Goal: Task Accomplishment & Management: Complete application form

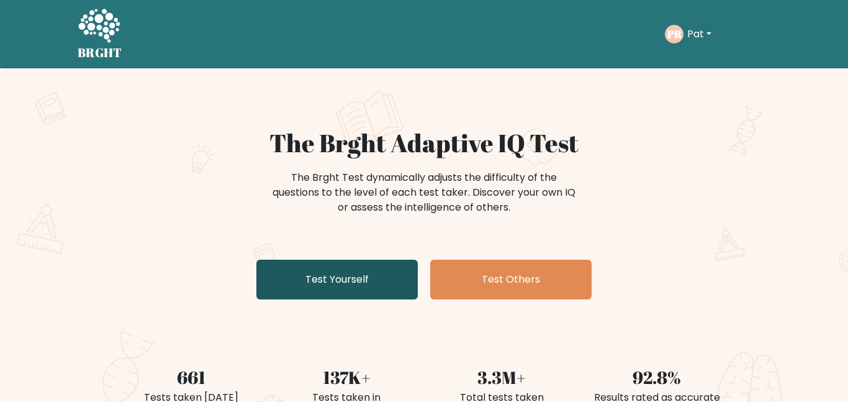
click at [331, 266] on link "Test Yourself" at bounding box center [337, 280] width 161 height 40
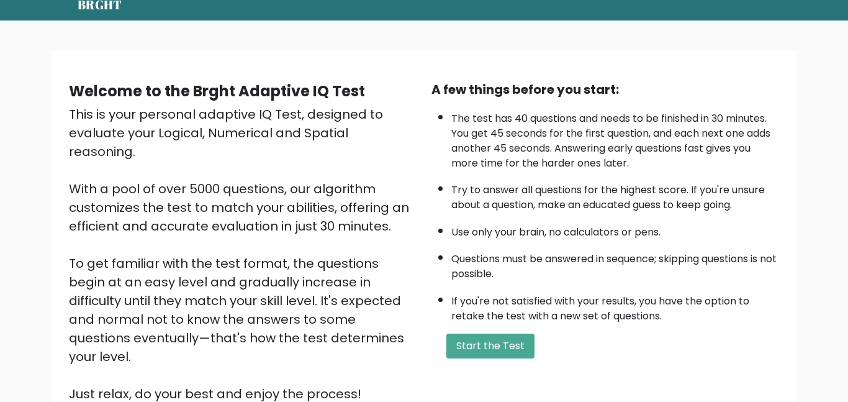
scroll to position [52, 0]
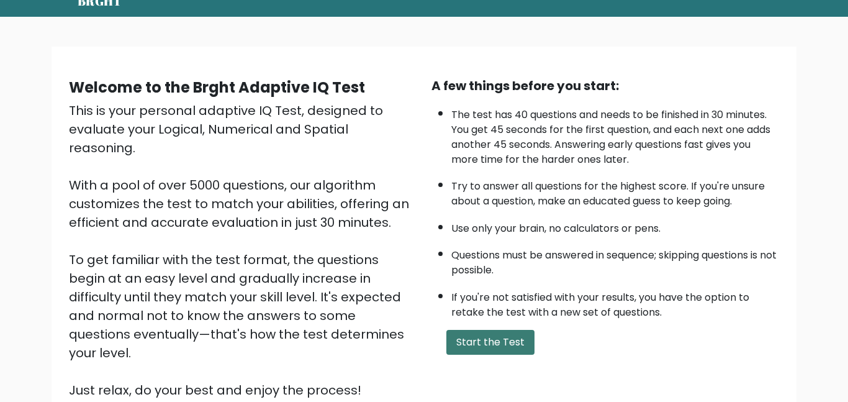
click at [472, 345] on button "Start the Test" at bounding box center [491, 342] width 88 height 25
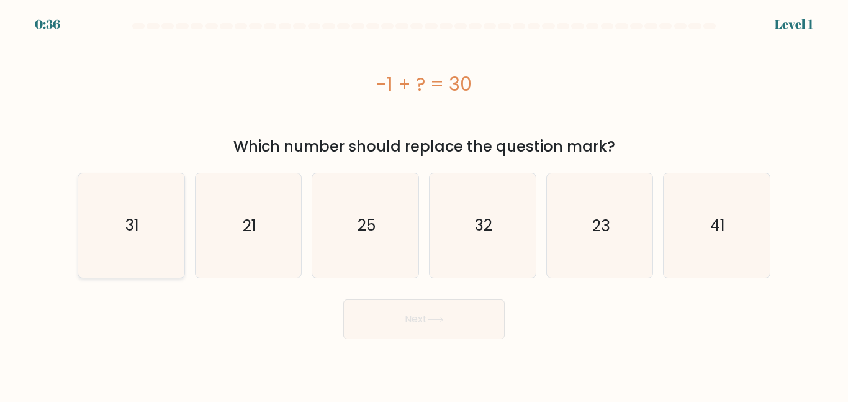
click at [103, 230] on icon "31" at bounding box center [132, 225] width 104 height 104
click at [424, 204] on input "a. 31" at bounding box center [424, 202] width 1 height 3
radio input "true"
click at [427, 307] on button "Next" at bounding box center [423, 319] width 161 height 40
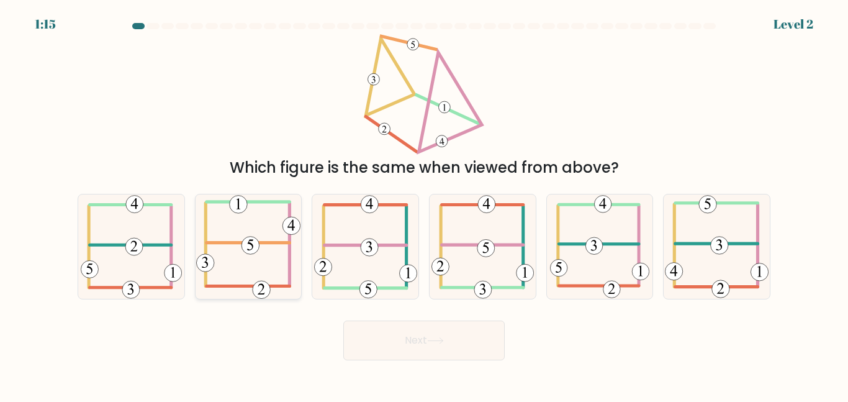
click at [240, 230] on icon at bounding box center [248, 246] width 104 height 104
click at [424, 204] on input "b." at bounding box center [424, 202] width 1 height 3
radio input "true"
click at [425, 339] on button "Next" at bounding box center [423, 340] width 161 height 40
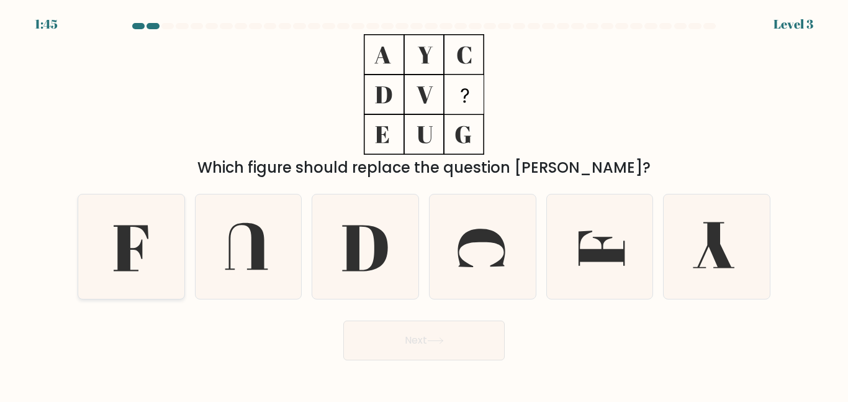
click at [122, 239] on icon at bounding box center [131, 248] width 35 height 46
click at [424, 204] on input "a." at bounding box center [424, 202] width 1 height 3
radio input "true"
click at [361, 348] on button "Next" at bounding box center [423, 340] width 161 height 40
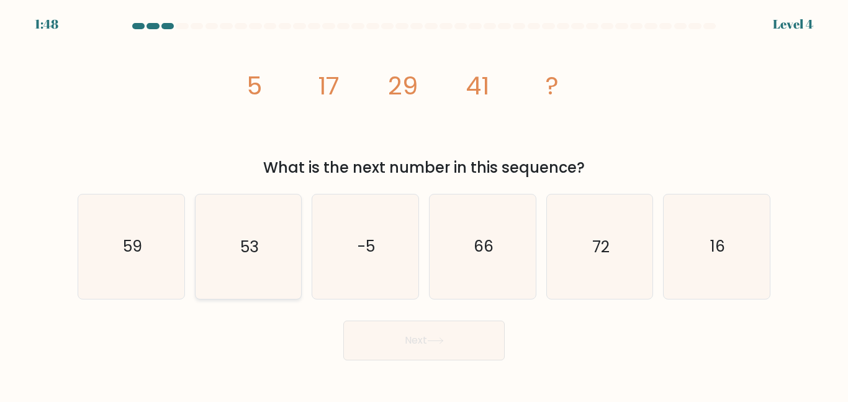
click at [236, 261] on icon "53" at bounding box center [248, 246] width 104 height 104
click at [424, 204] on input "b. 53" at bounding box center [424, 202] width 1 height 3
radio input "true"
click at [369, 330] on button "Next" at bounding box center [423, 340] width 161 height 40
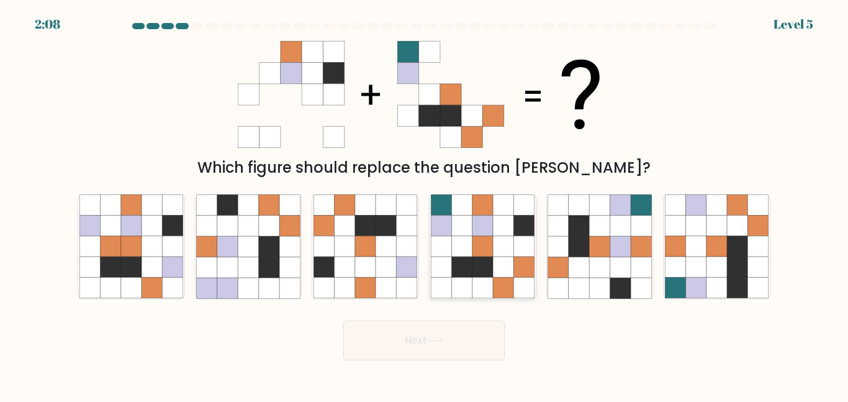
click at [470, 221] on icon at bounding box center [462, 226] width 20 height 20
click at [425, 204] on input "d." at bounding box center [424, 202] width 1 height 3
radio input "true"
click at [429, 332] on button "Next" at bounding box center [423, 340] width 161 height 40
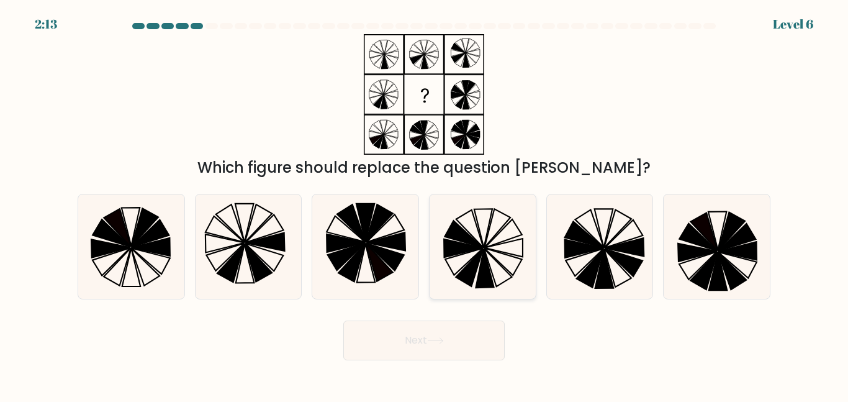
click at [493, 263] on icon at bounding box center [483, 246] width 104 height 104
click at [425, 204] on input "d." at bounding box center [424, 202] width 1 height 3
radio input "true"
click at [435, 343] on icon at bounding box center [435, 340] width 17 height 7
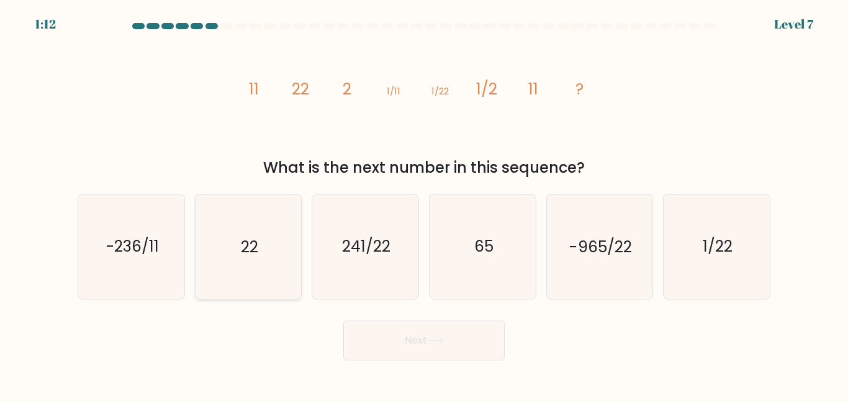
click at [274, 258] on icon "22" at bounding box center [248, 246] width 104 height 104
click at [424, 204] on input "b. 22" at bounding box center [424, 202] width 1 height 3
radio input "true"
click at [366, 334] on button "Next" at bounding box center [423, 340] width 161 height 40
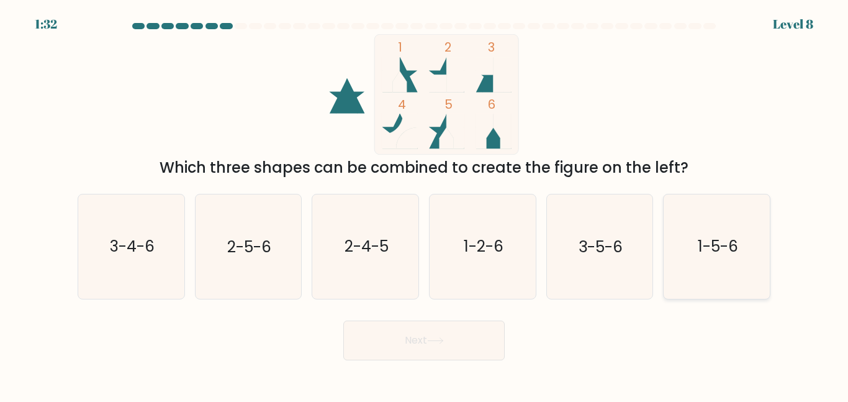
click at [737, 244] on text "1-5-6" at bounding box center [718, 246] width 40 height 22
click at [425, 204] on input "f. 1-5-6" at bounding box center [424, 202] width 1 height 3
radio input "true"
click at [443, 330] on button "Next" at bounding box center [423, 340] width 161 height 40
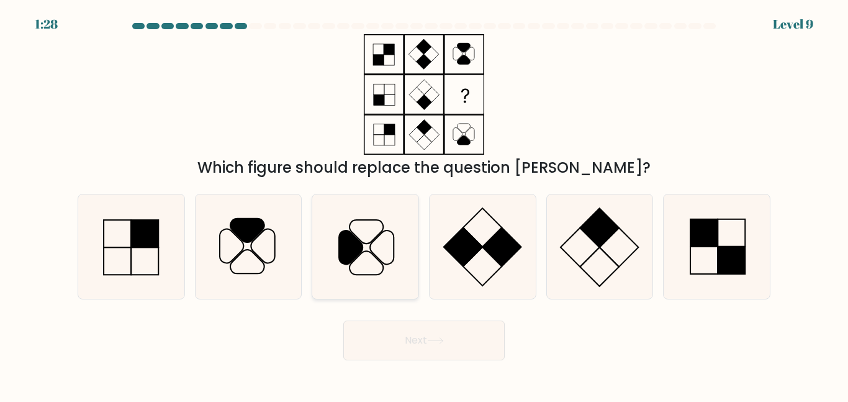
click at [367, 228] on icon at bounding box center [366, 246] width 104 height 104
click at [424, 204] on input "c." at bounding box center [424, 202] width 1 height 3
radio input "true"
click at [404, 332] on button "Next" at bounding box center [423, 340] width 161 height 40
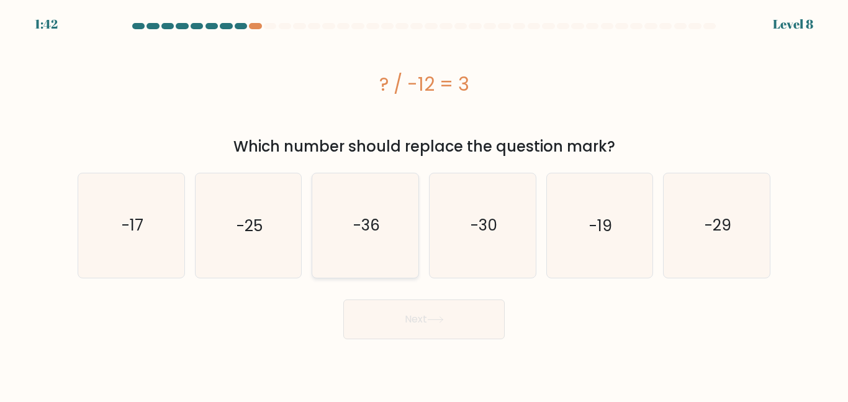
click at [337, 186] on icon "-36" at bounding box center [366, 225] width 104 height 104
click at [424, 201] on input "c. -36" at bounding box center [424, 202] width 1 height 3
radio input "true"
click at [408, 320] on button "Next" at bounding box center [423, 319] width 161 height 40
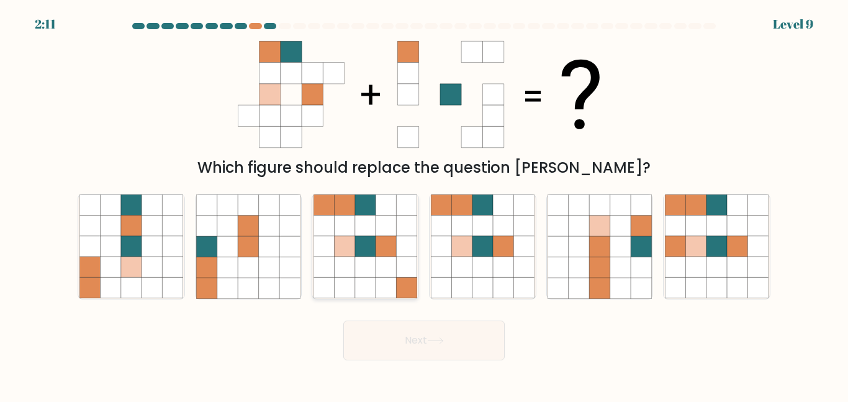
click at [320, 235] on icon at bounding box center [324, 226] width 20 height 20
click at [424, 204] on input "c." at bounding box center [424, 202] width 1 height 3
radio input "true"
click at [373, 340] on button "Next" at bounding box center [423, 340] width 161 height 40
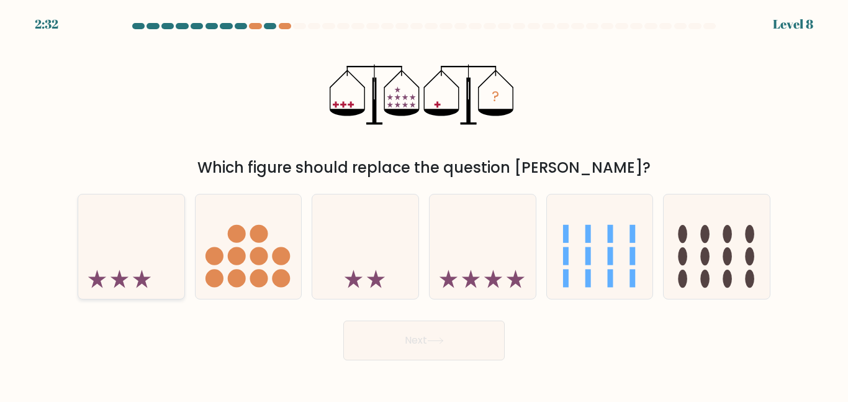
click at [104, 288] on icon at bounding box center [131, 246] width 106 height 88
click at [424, 204] on input "a." at bounding box center [424, 202] width 1 height 3
radio input "true"
click at [385, 331] on button "Next" at bounding box center [423, 340] width 161 height 40
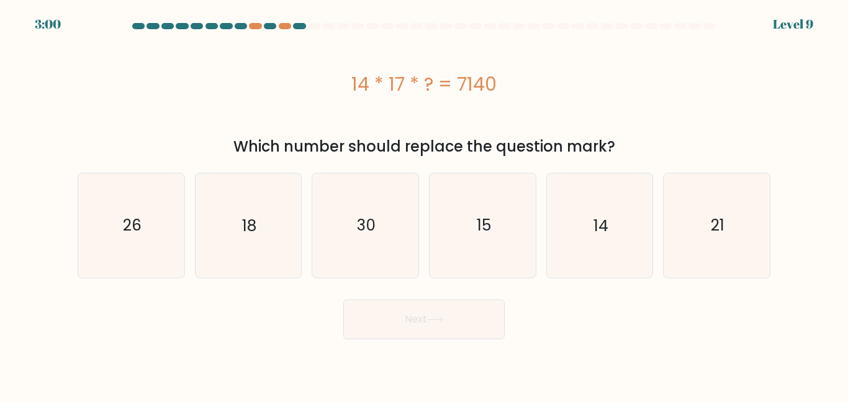
click at [343, 299] on button "Next" at bounding box center [423, 319] width 161 height 40
click at [424, 201] on input "a. 26" at bounding box center [424, 202] width 1 height 3
radio input "true"
click at [415, 217] on icon "30" at bounding box center [366, 225] width 104 height 104
click at [424, 204] on input "c. 30" at bounding box center [424, 202] width 1 height 3
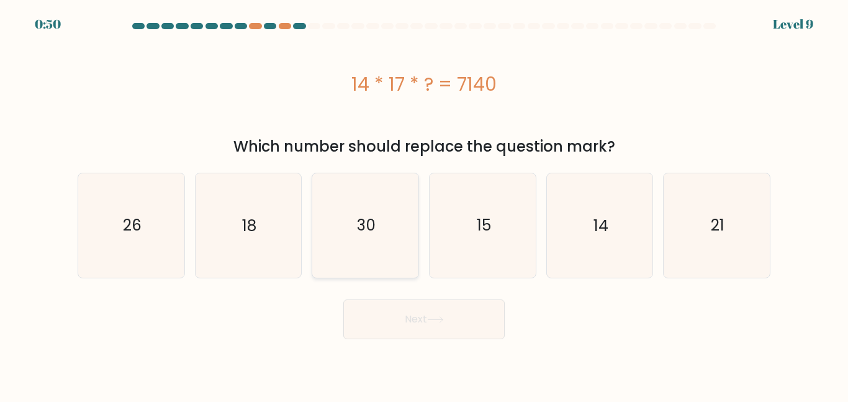
radio input "true"
click at [392, 311] on button "Next" at bounding box center [423, 319] width 161 height 40
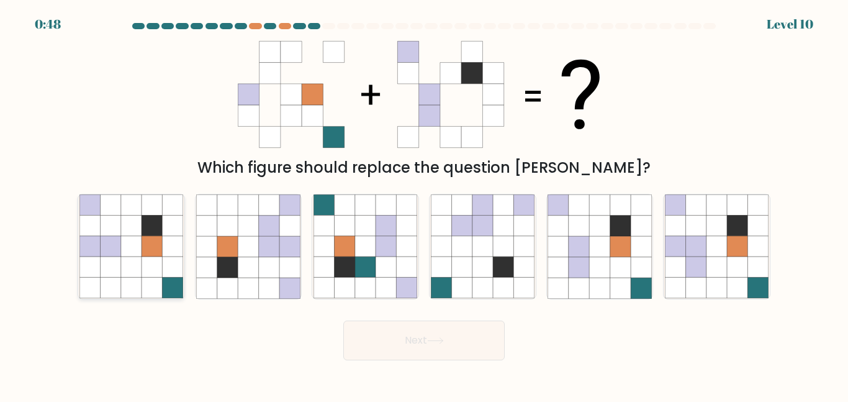
click at [128, 224] on icon at bounding box center [131, 226] width 20 height 20
click at [424, 204] on input "a." at bounding box center [424, 202] width 1 height 3
radio input "true"
click at [717, 232] on icon at bounding box center [717, 226] width 20 height 20
click at [425, 204] on input "f." at bounding box center [424, 202] width 1 height 3
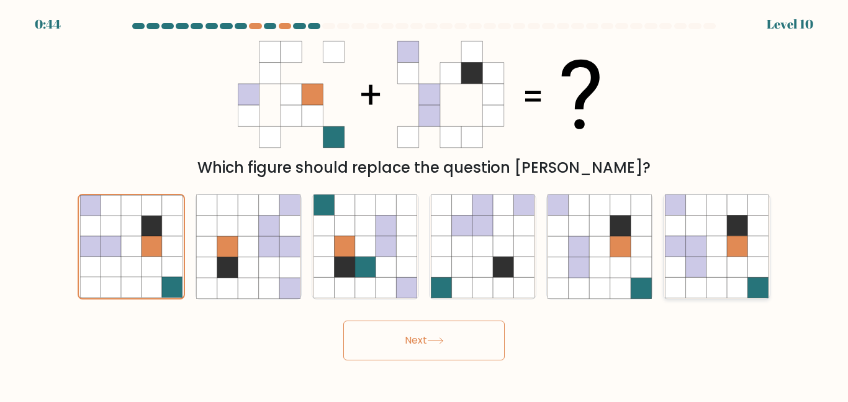
radio input "true"
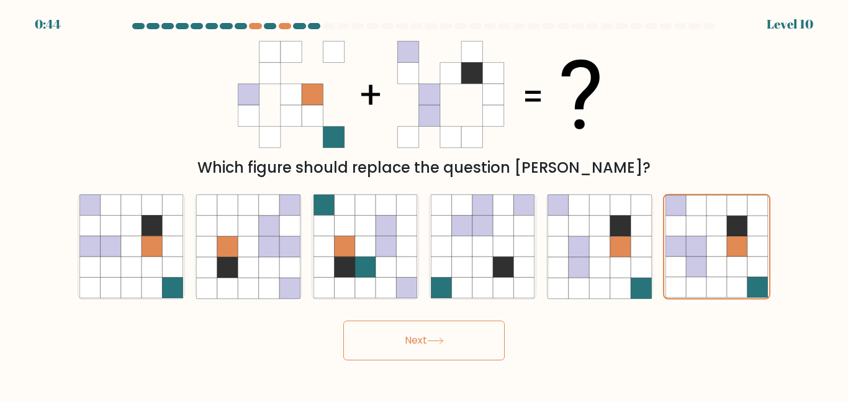
click at [417, 342] on button "Next" at bounding box center [423, 340] width 161 height 40
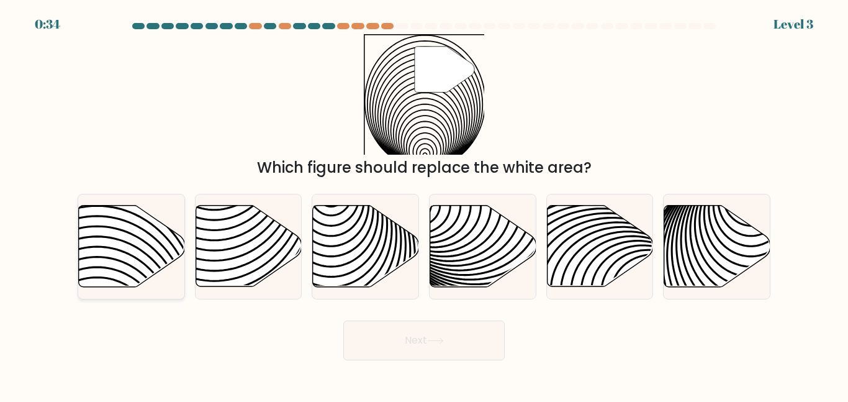
click at [94, 243] on icon at bounding box center [132, 246] width 106 height 81
click at [424, 204] on input "a." at bounding box center [424, 202] width 1 height 3
radio input "true"
click at [414, 350] on button "Next" at bounding box center [423, 340] width 161 height 40
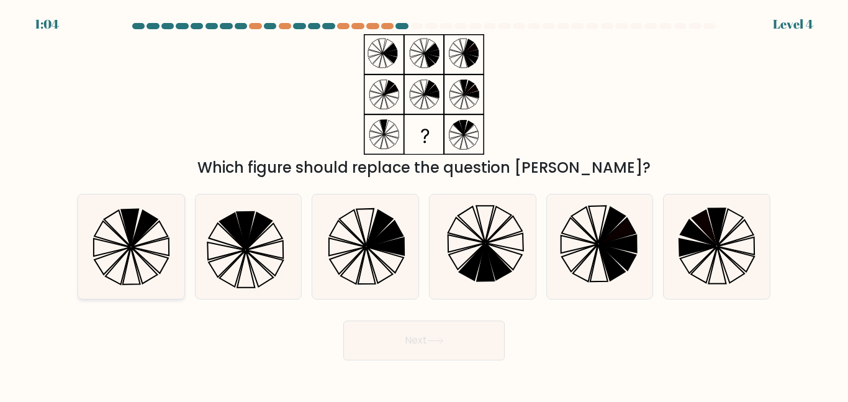
click at [160, 252] on icon at bounding box center [132, 246] width 104 height 104
click at [424, 204] on input "a." at bounding box center [424, 202] width 1 height 3
radio input "true"
click at [406, 334] on button "Next" at bounding box center [423, 340] width 161 height 40
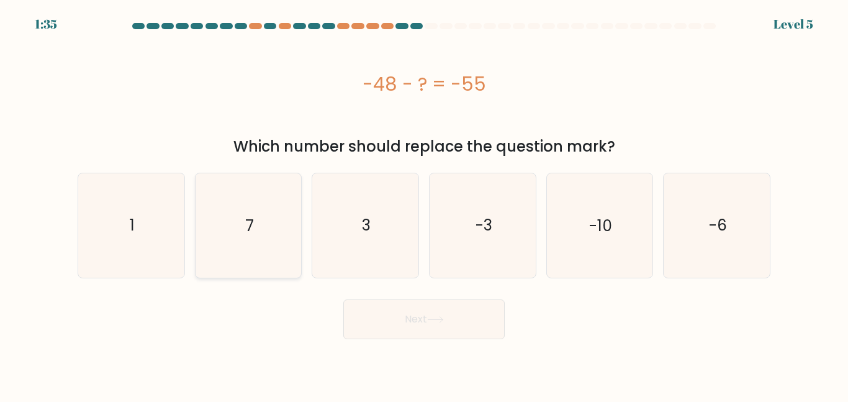
click at [281, 265] on icon "7" at bounding box center [248, 225] width 104 height 104
click at [424, 204] on input "b. 7" at bounding box center [424, 202] width 1 height 3
radio input "true"
click at [380, 319] on button "Next" at bounding box center [423, 319] width 161 height 40
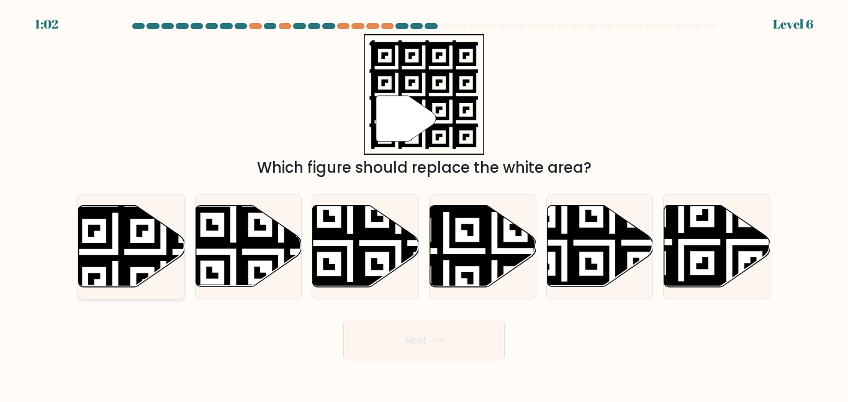
click at [150, 238] on icon at bounding box center [132, 246] width 106 height 81
click at [424, 204] on input "a." at bounding box center [424, 202] width 1 height 3
radio input "true"
click at [466, 342] on button "Next" at bounding box center [423, 340] width 161 height 40
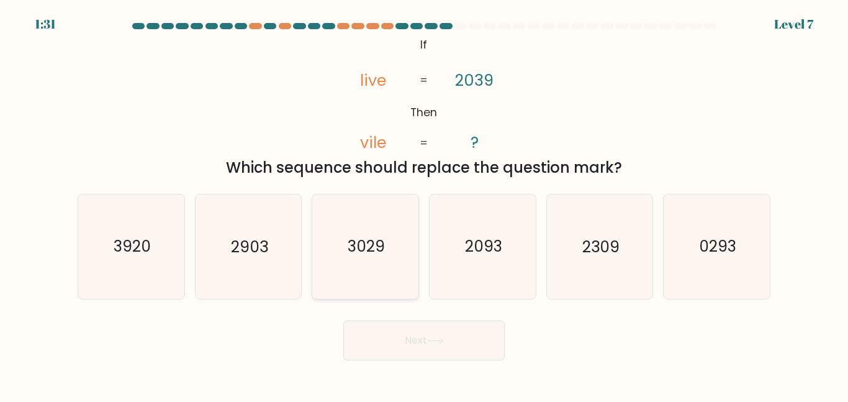
click at [334, 273] on icon "3029" at bounding box center [366, 246] width 104 height 104
click at [424, 204] on input "c. 3029" at bounding box center [424, 202] width 1 height 3
radio input "true"
click at [419, 340] on button "Next" at bounding box center [423, 340] width 161 height 40
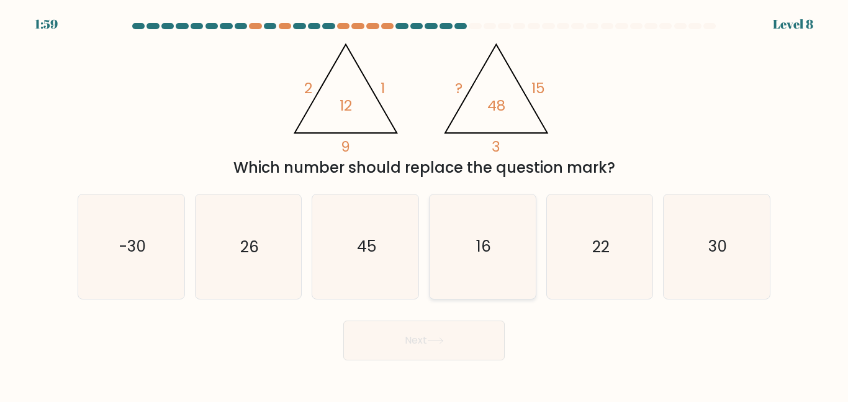
click at [469, 235] on icon "16" at bounding box center [483, 246] width 104 height 104
click at [425, 204] on input "d. 16" at bounding box center [424, 202] width 1 height 3
radio input "true"
click at [453, 345] on button "Next" at bounding box center [423, 340] width 161 height 40
